Goal: Transaction & Acquisition: Purchase product/service

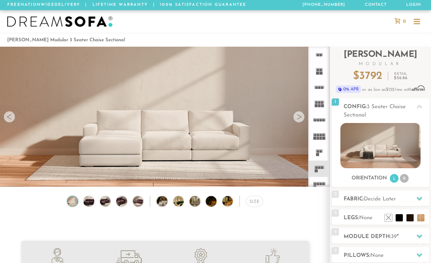
click at [405, 178] on li "R" at bounding box center [404, 178] width 9 height 9
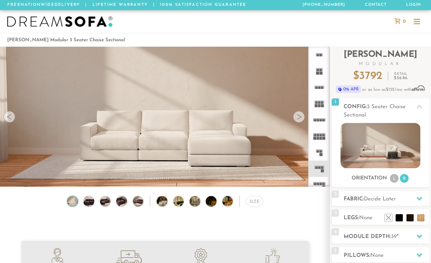
click at [399, 219] on li at bounding box center [399, 217] width 7 height 7
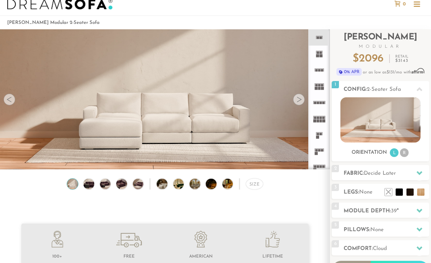
scroll to position [17, 0]
click at [318, 74] on icon at bounding box center [319, 70] width 16 height 16
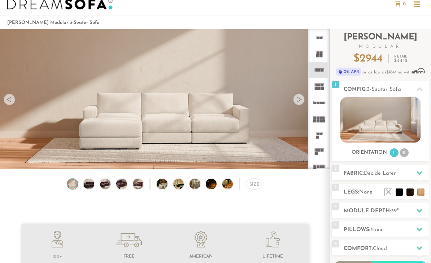
click at [367, 129] on img at bounding box center [381, 119] width 80 height 45
click at [397, 194] on li at bounding box center [399, 191] width 7 height 7
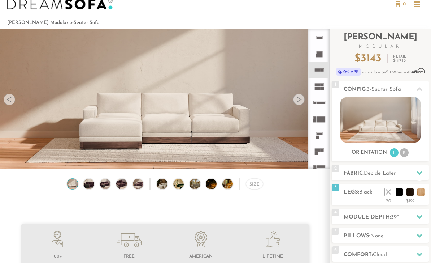
click at [409, 191] on li at bounding box center [410, 191] width 7 height 7
click at [421, 192] on li at bounding box center [421, 191] width 7 height 7
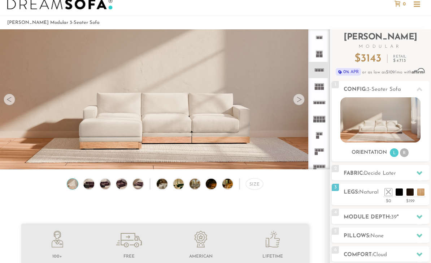
click at [391, 194] on li at bounding box center [388, 191] width 7 height 7
click at [91, 189] on img at bounding box center [88, 183] width 13 height 11
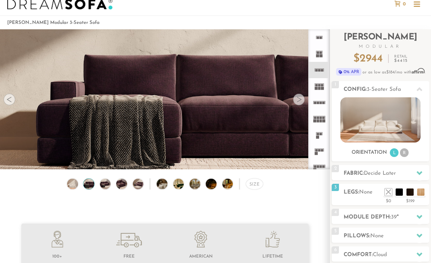
click at [111, 181] on img at bounding box center [105, 183] width 13 height 11
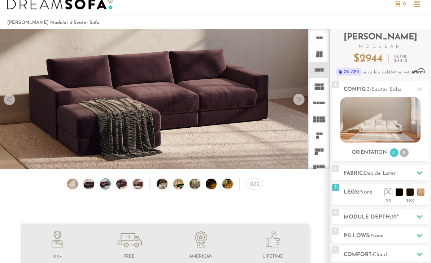
click at [167, 183] on img at bounding box center [166, 183] width 19 height 11
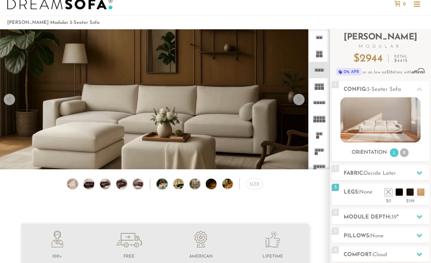
click at [176, 188] on img at bounding box center [182, 183] width 19 height 11
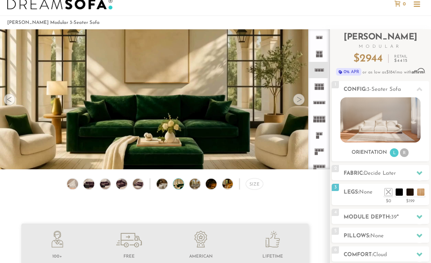
click at [200, 185] on img at bounding box center [199, 183] width 19 height 11
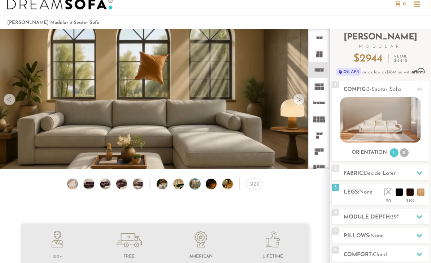
click at [68, 185] on img at bounding box center [72, 183] width 13 height 11
